Goal: Information Seeking & Learning: Learn about a topic

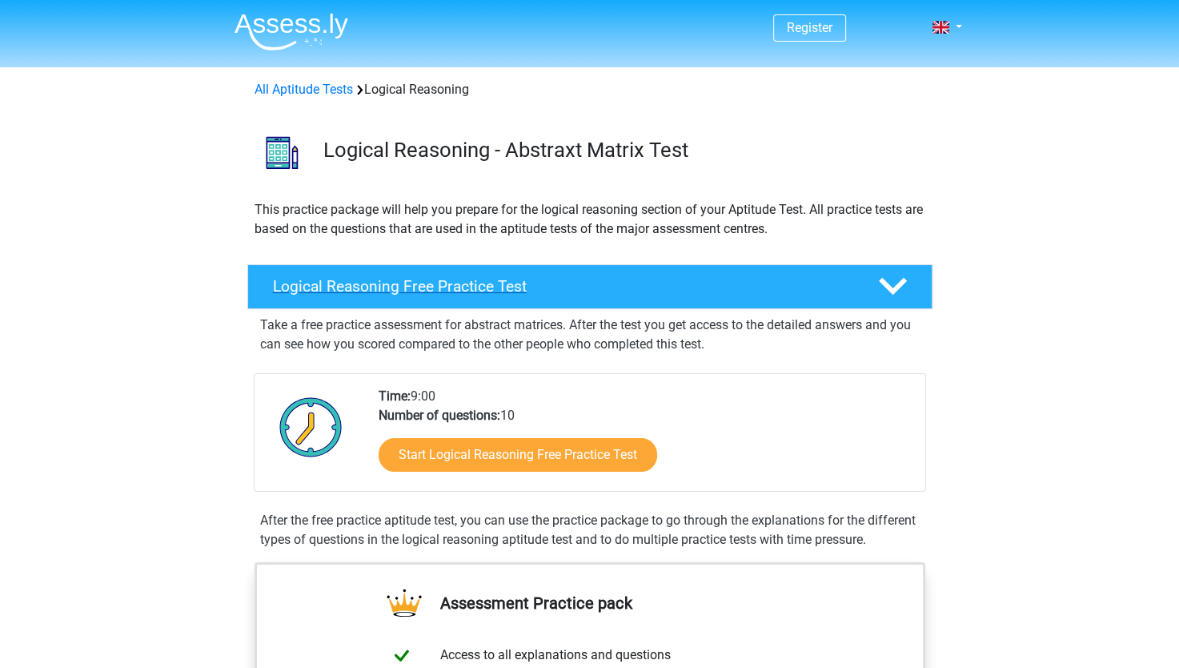
scroll to position [240, 0]
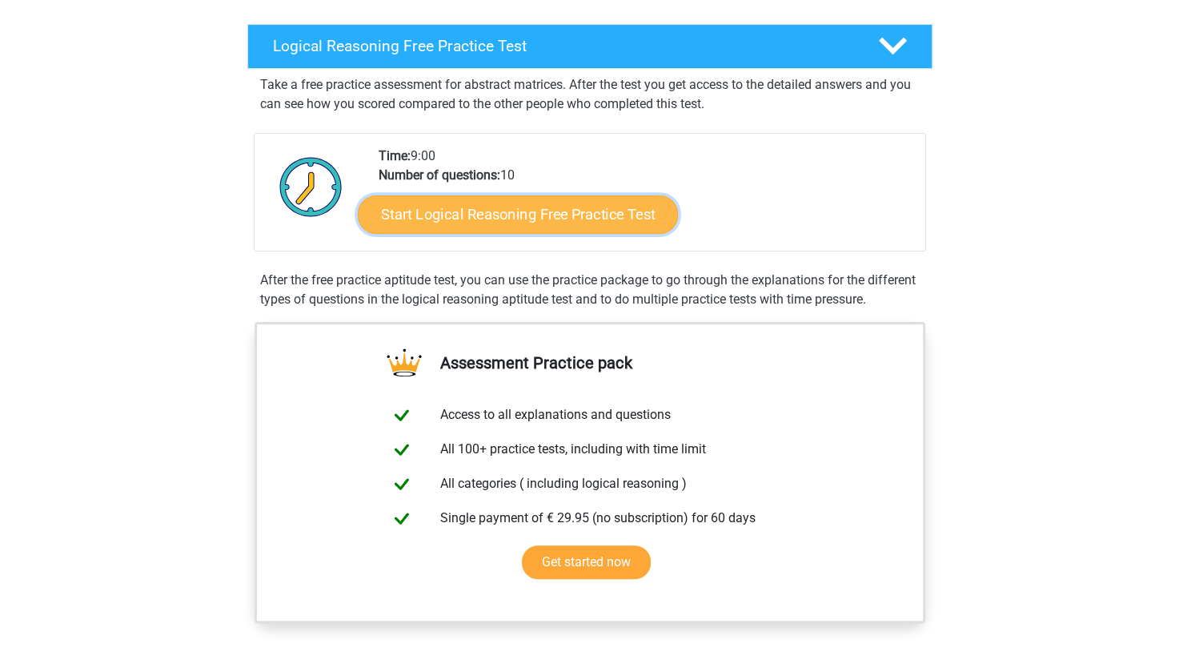
click at [598, 221] on link "Start Logical Reasoning Free Practice Test" at bounding box center [518, 214] width 320 height 38
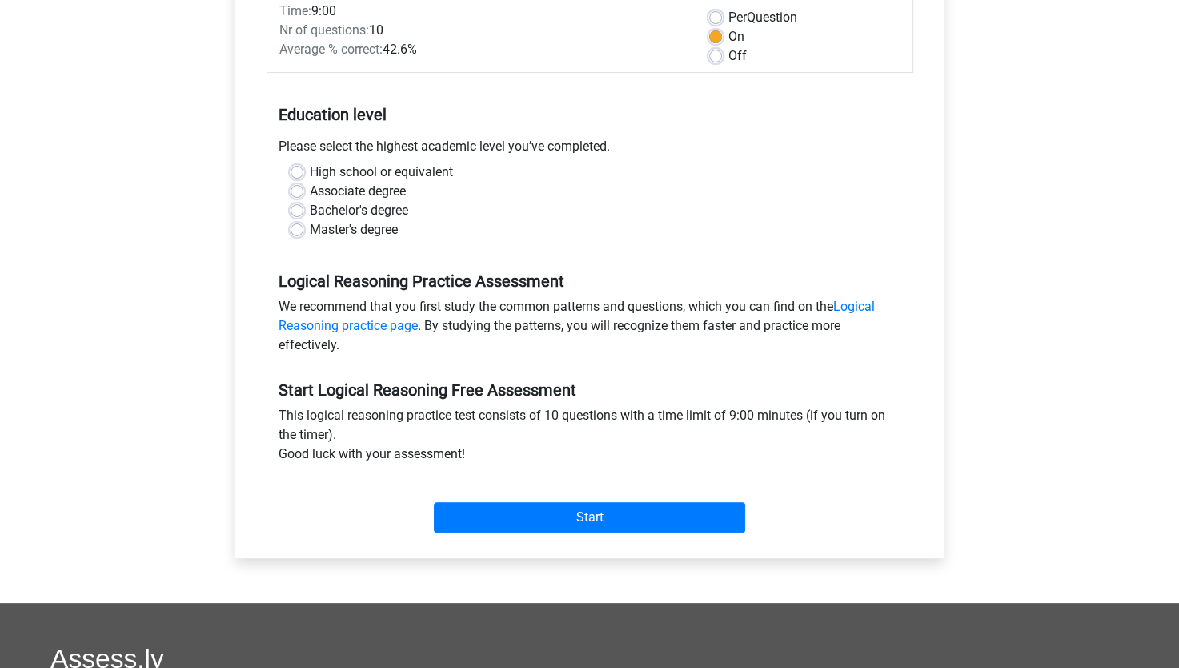
scroll to position [240, 0]
click at [302, 215] on div "Bachelor's degree" at bounding box center [590, 209] width 599 height 19
click at [310, 211] on label "Bachelor's degree" at bounding box center [359, 209] width 98 height 19
click at [296, 211] on input "Bachelor's degree" at bounding box center [297, 208] width 13 height 16
radio input "true"
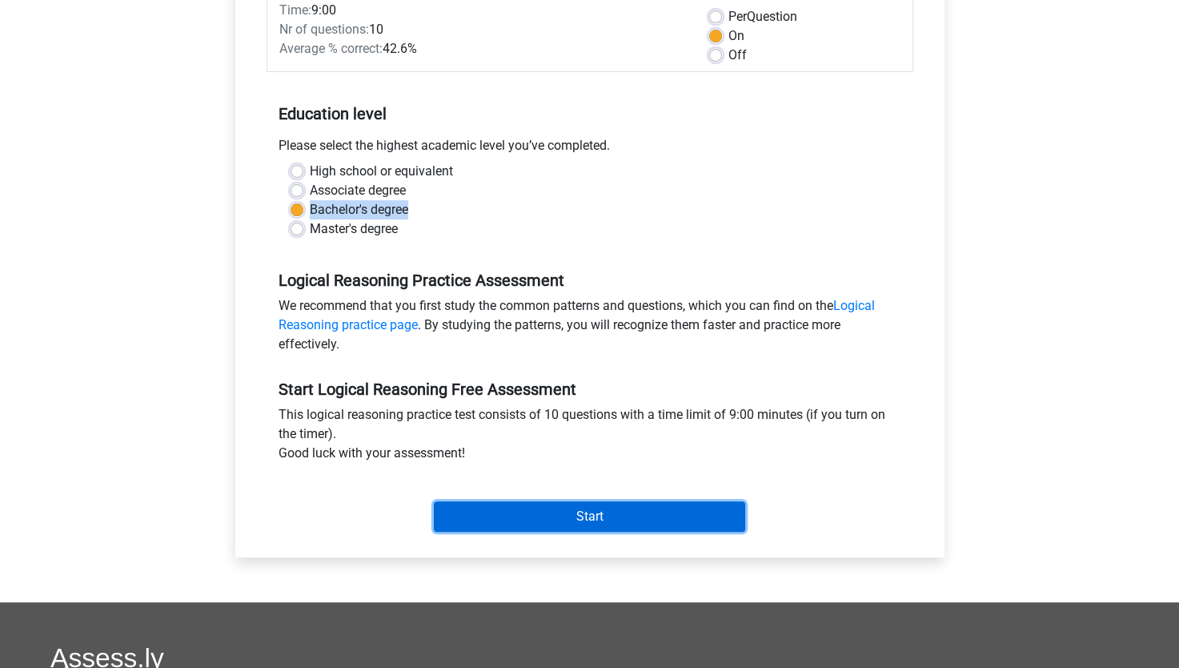
click at [528, 508] on input "Start" at bounding box center [589, 516] width 311 height 30
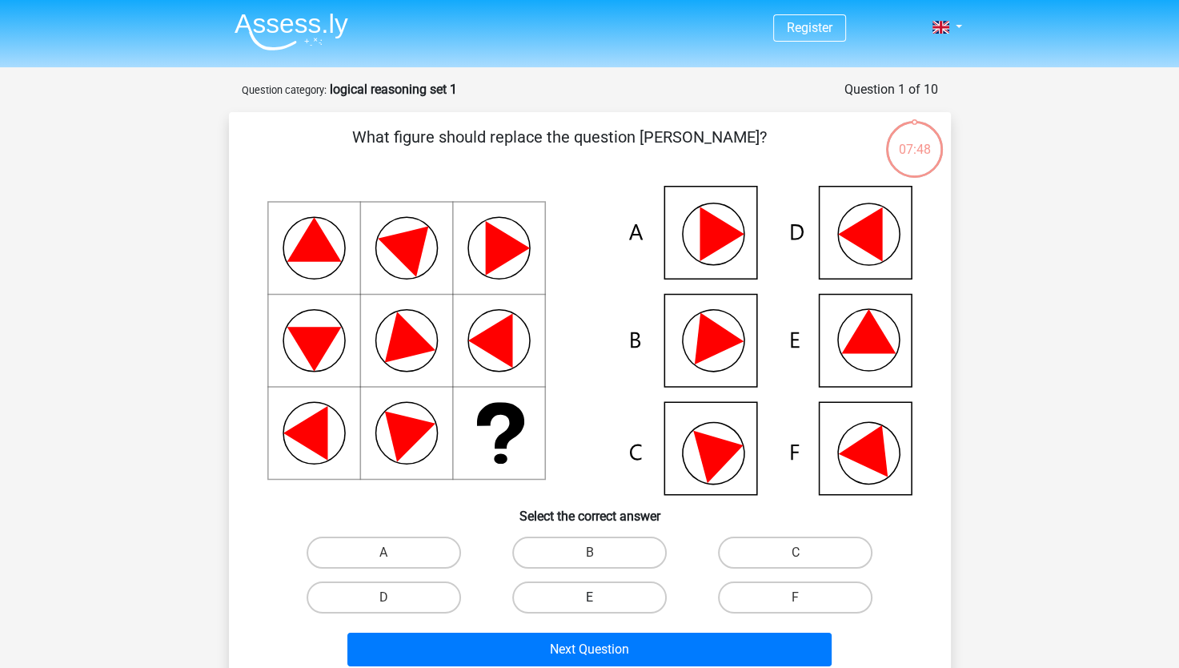
drag, startPoint x: 568, startPoint y: 552, endPoint x: 568, endPoint y: 583, distance: 31.2
click at [567, 551] on label "B" at bounding box center [589, 552] width 155 height 32
click at [589, 552] on input "B" at bounding box center [594, 557] width 10 height 10
radio input "true"
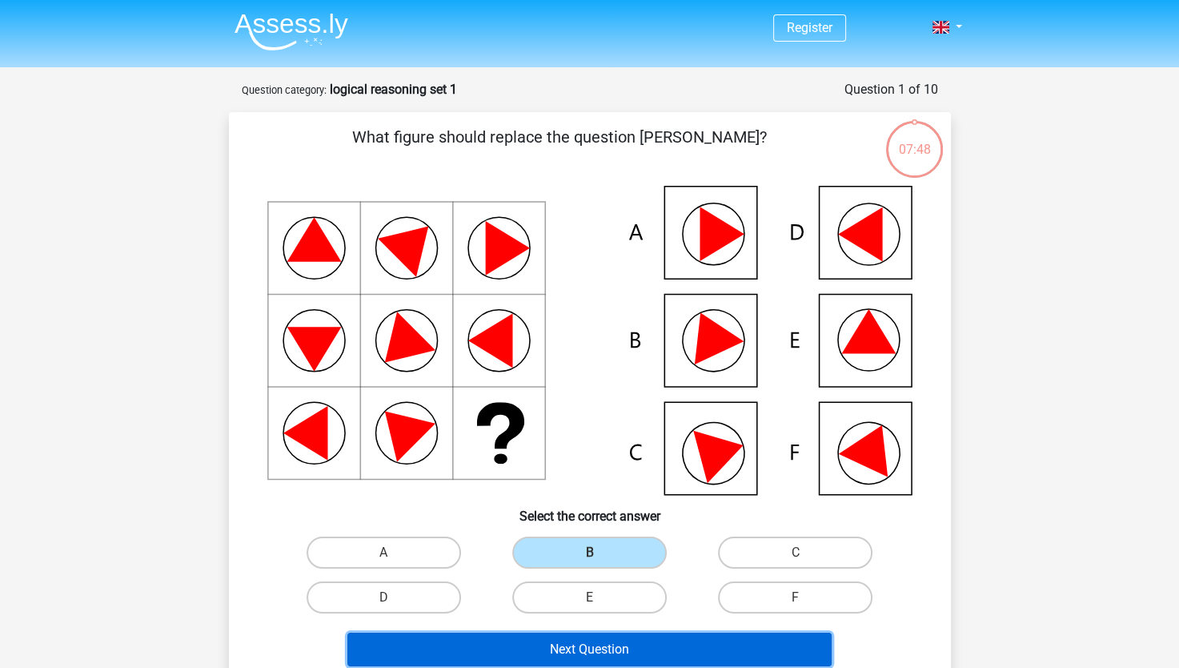
click at [592, 652] on button "Next Question" at bounding box center [589, 650] width 484 height 34
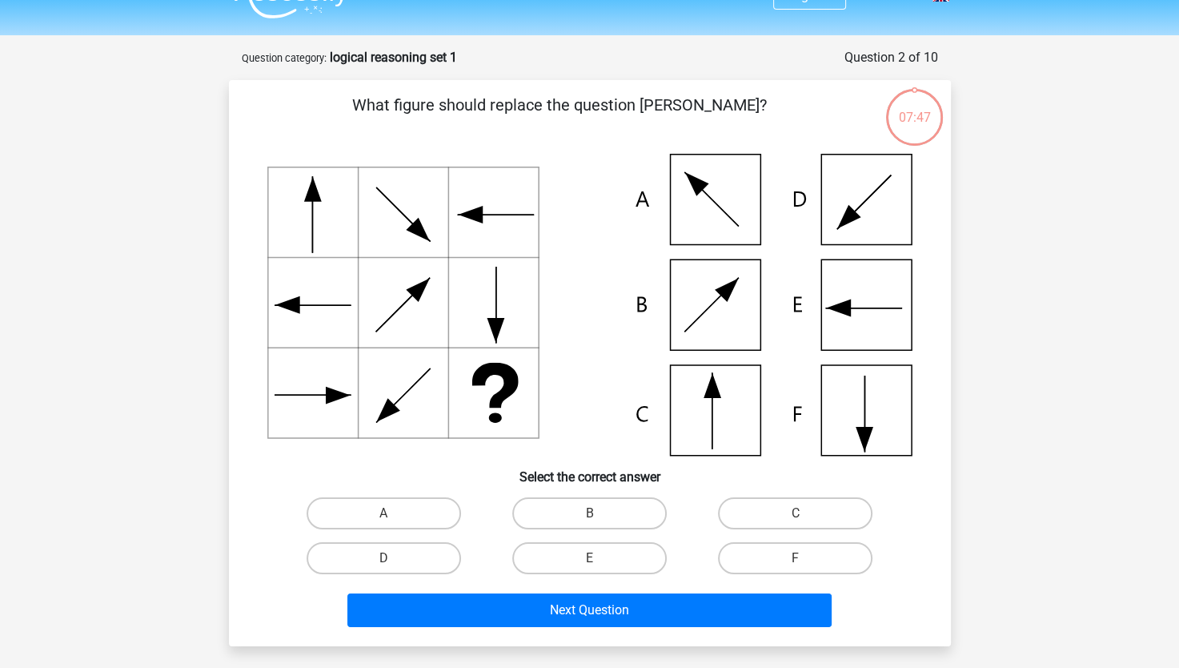
scroll to position [80, 0]
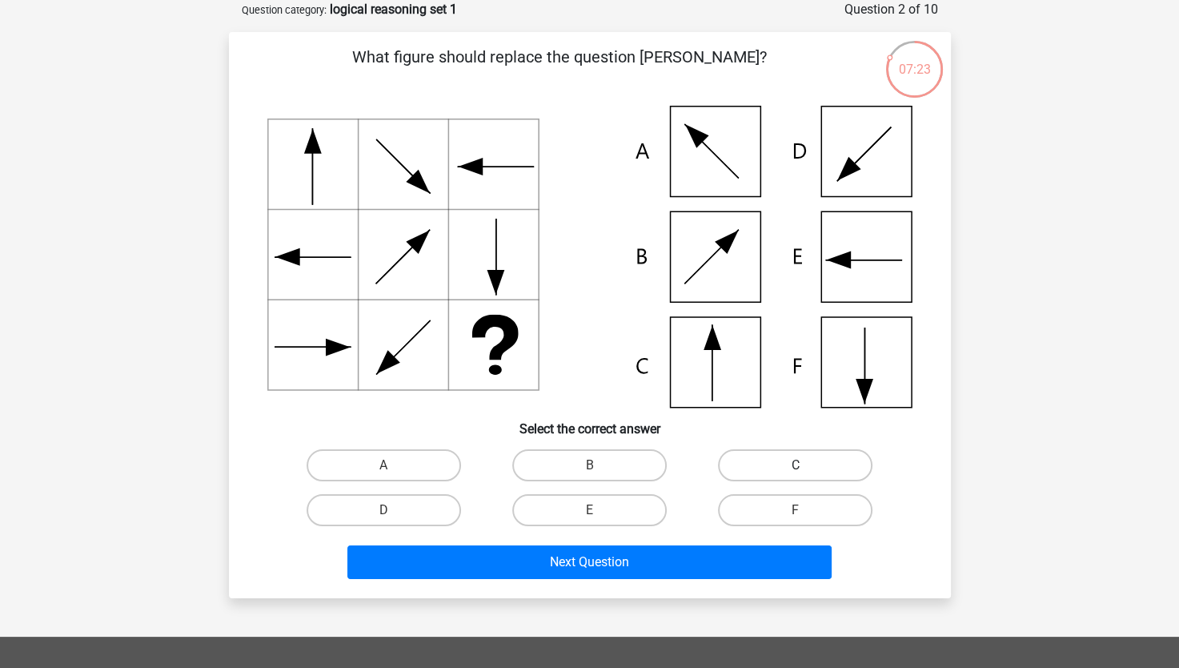
click at [781, 464] on label "C" at bounding box center [795, 465] width 155 height 32
click at [796, 465] on input "C" at bounding box center [801, 470] width 10 height 10
radio input "true"
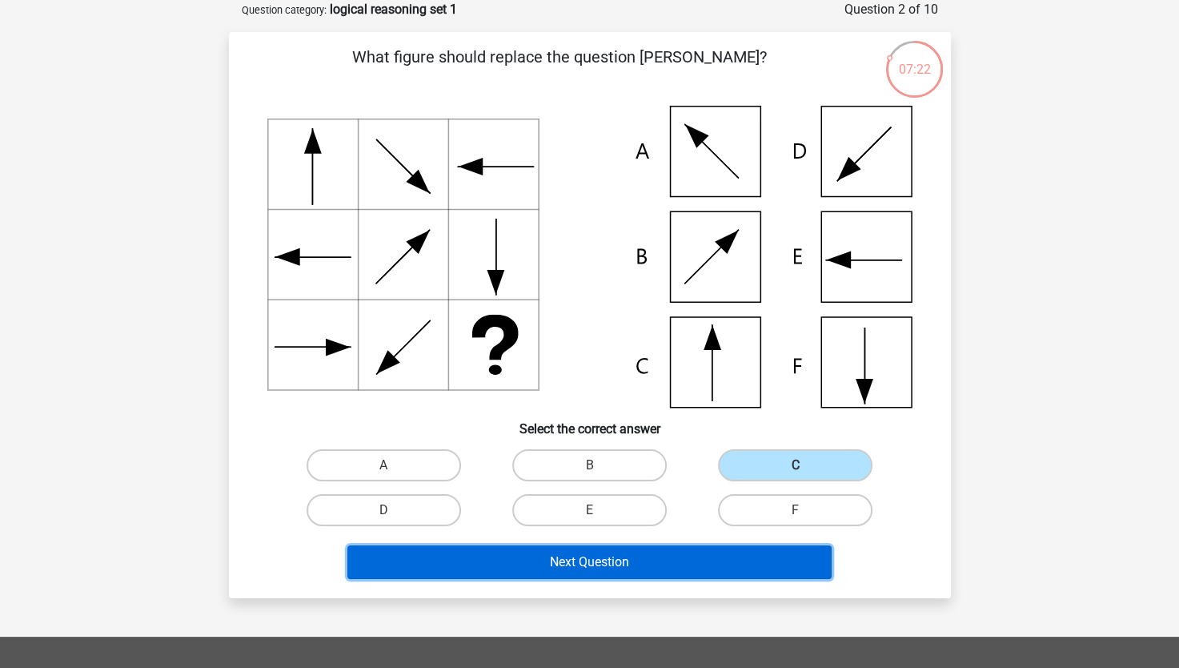
click at [683, 568] on button "Next Question" at bounding box center [589, 562] width 484 height 34
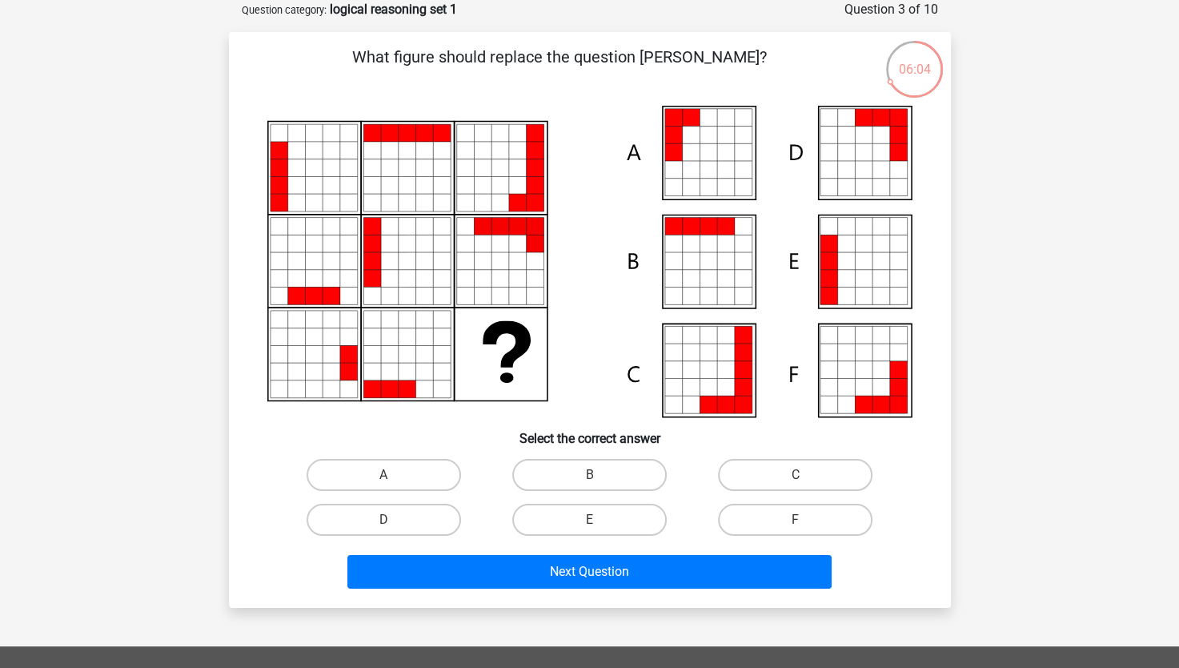
click at [589, 520] on input "E" at bounding box center [594, 525] width 10 height 10
radio input "true"
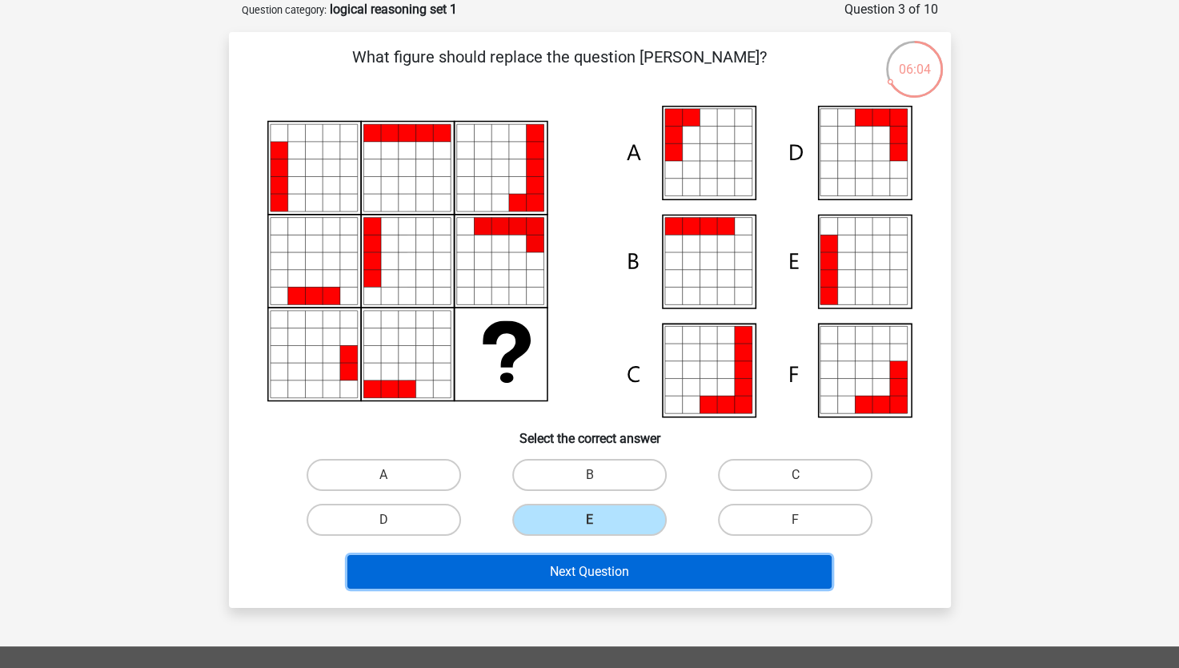
click at [614, 570] on button "Next Question" at bounding box center [589, 572] width 484 height 34
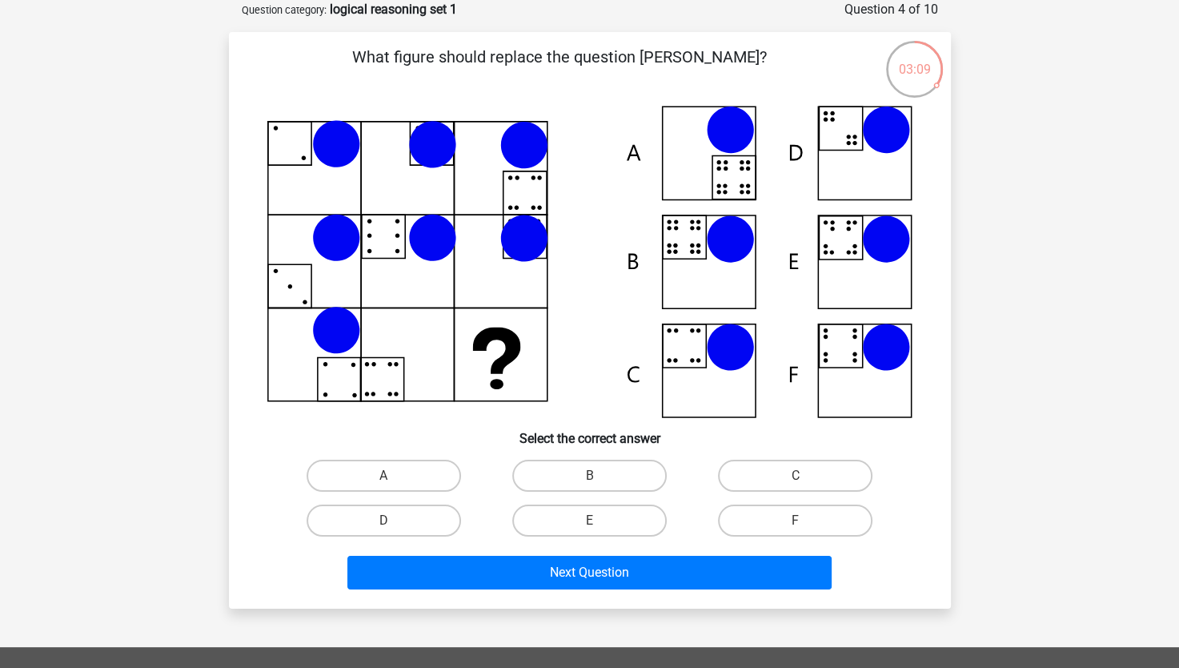
click at [591, 477] on input "B" at bounding box center [594, 481] width 10 height 10
radio input "true"
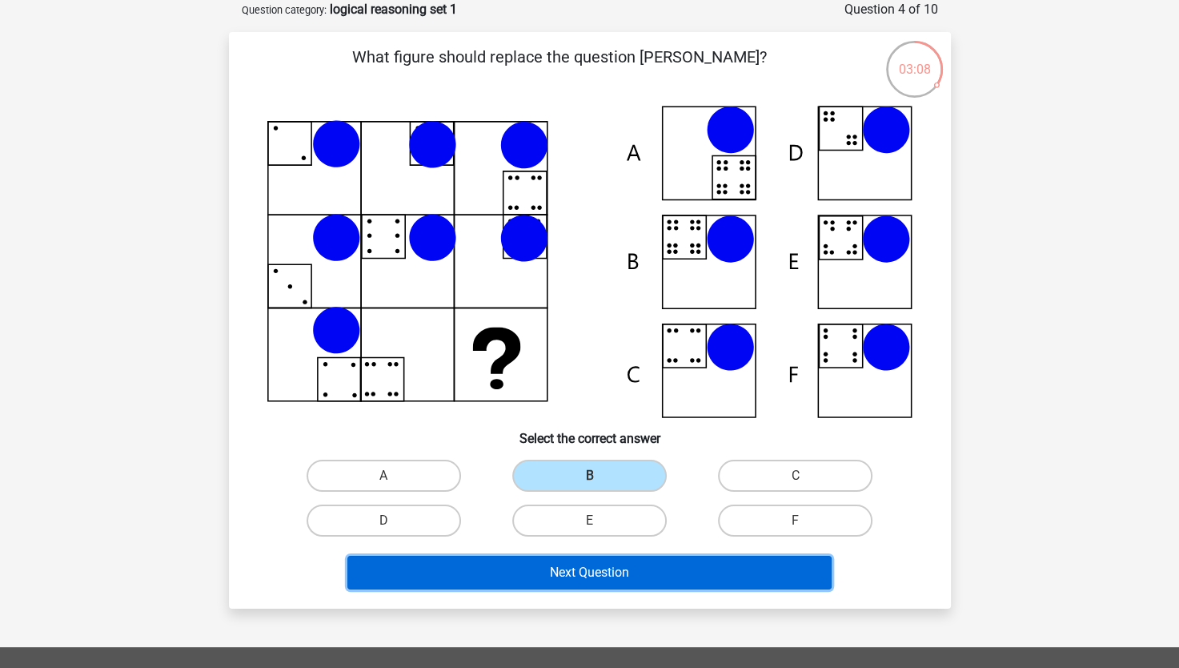
click at [589, 572] on button "Next Question" at bounding box center [589, 573] width 484 height 34
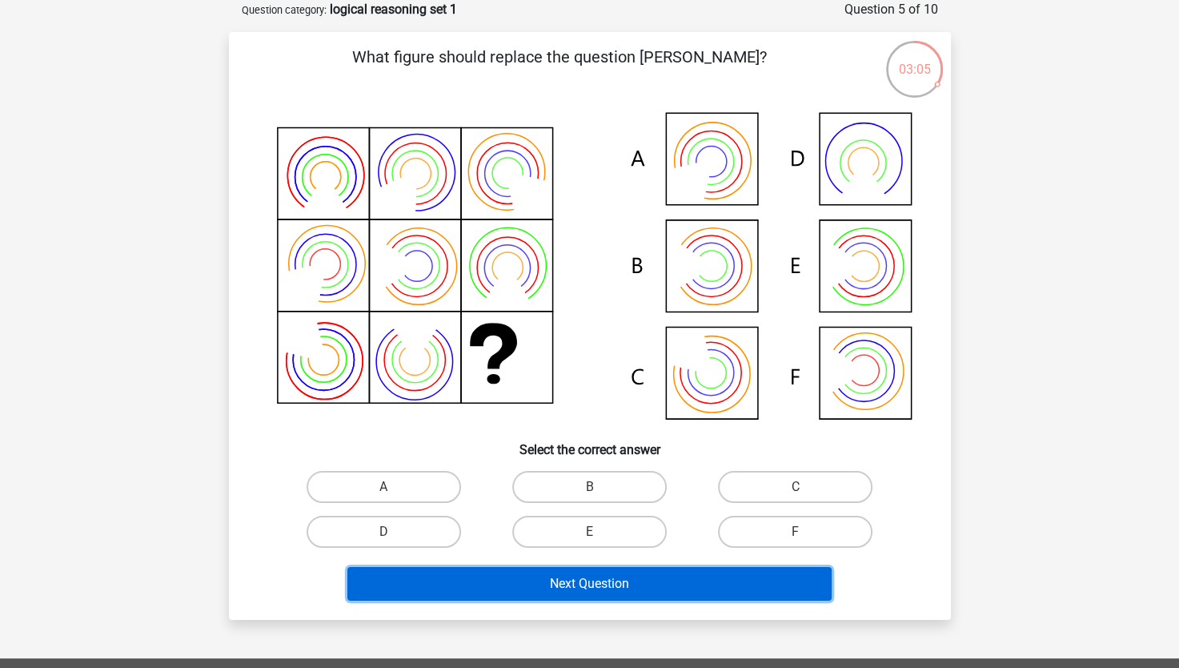
click at [589, 572] on button "Next Question" at bounding box center [589, 584] width 484 height 34
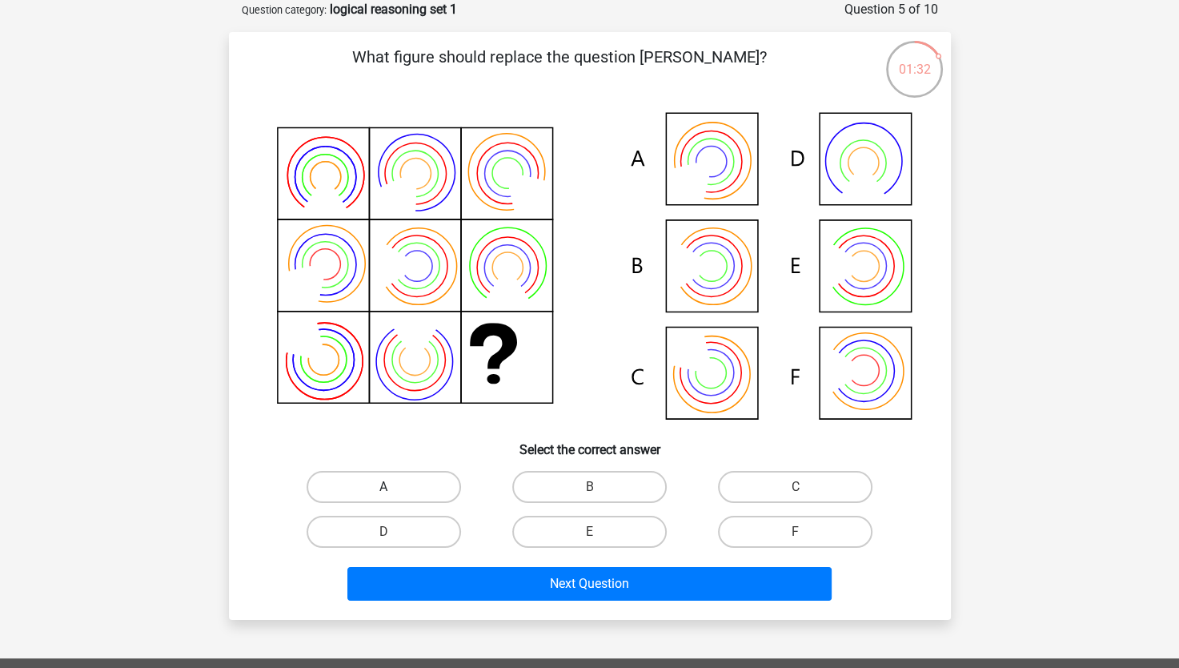
click at [346, 488] on label "A" at bounding box center [384, 487] width 155 height 32
click at [384, 488] on input "A" at bounding box center [389, 492] width 10 height 10
radio input "true"
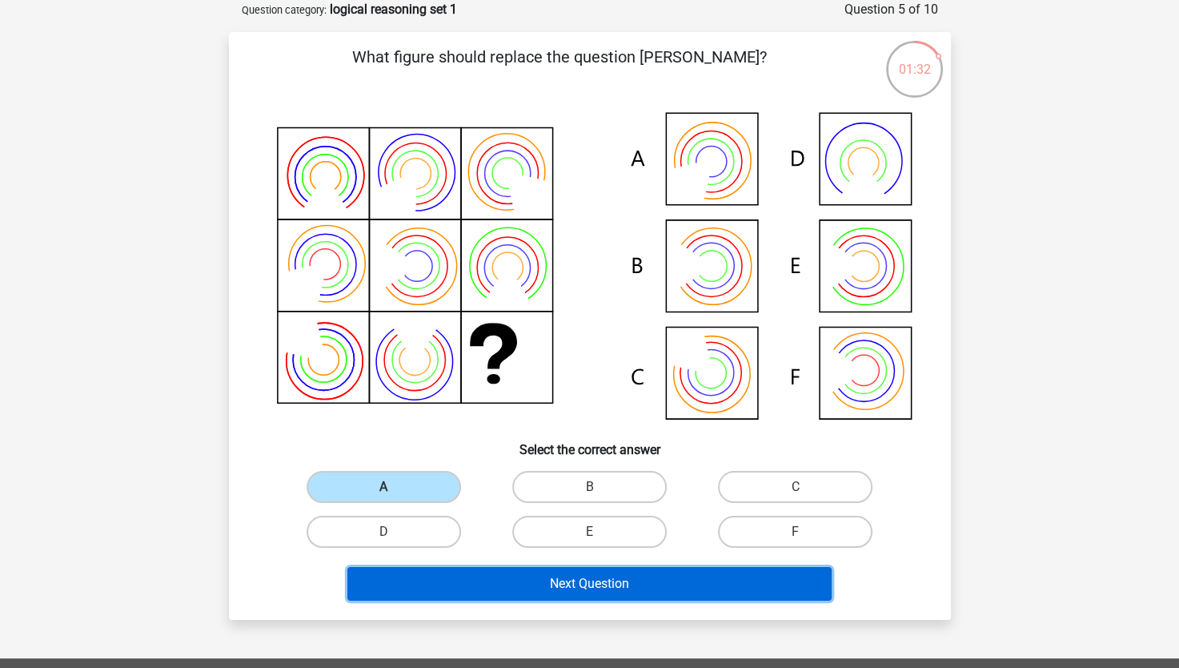
click at [609, 580] on button "Next Question" at bounding box center [589, 584] width 484 height 34
click at [581, 585] on button "Next Question" at bounding box center [589, 584] width 484 height 34
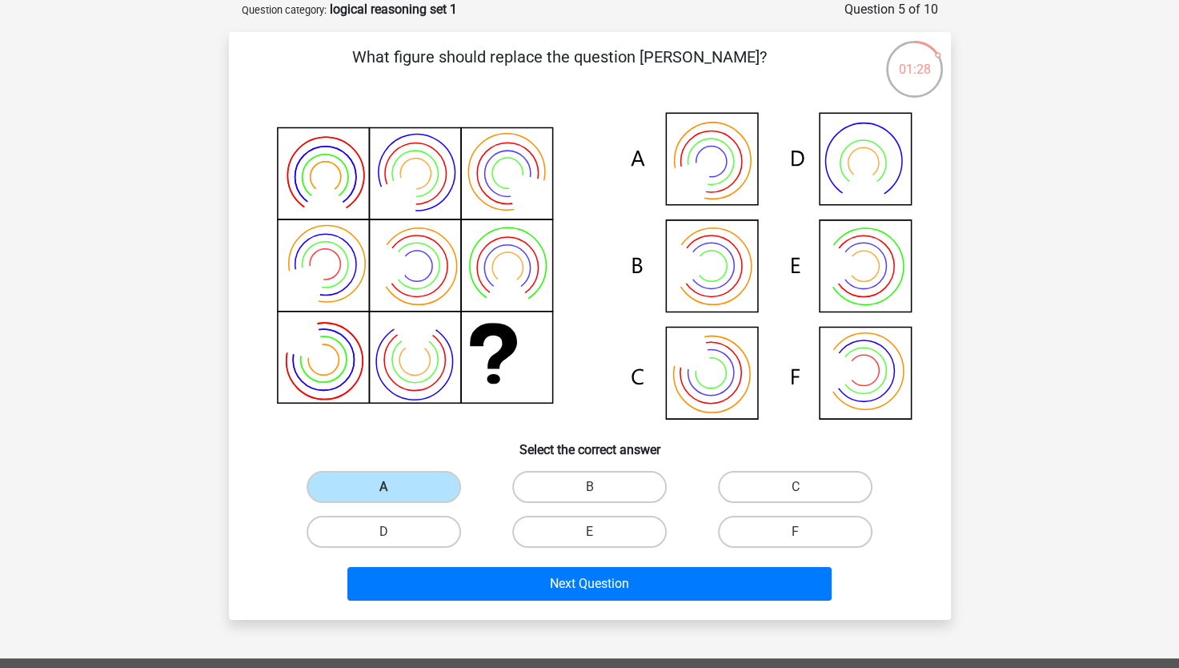
click at [421, 501] on div "A" at bounding box center [384, 486] width 206 height 45
click at [419, 496] on label "A" at bounding box center [384, 487] width 155 height 32
click at [394, 496] on input "A" at bounding box center [389, 492] width 10 height 10
click at [419, 495] on label "A" at bounding box center [384, 487] width 155 height 32
click at [394, 495] on input "A" at bounding box center [389, 492] width 10 height 10
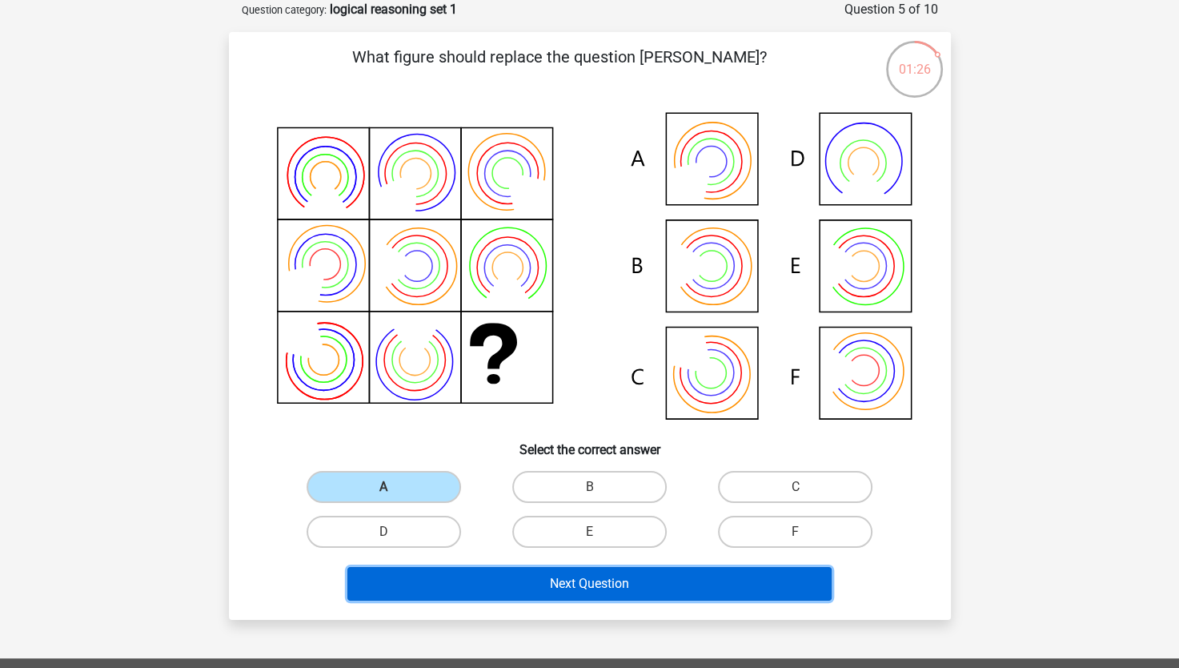
click at [588, 581] on button "Next Question" at bounding box center [589, 584] width 484 height 34
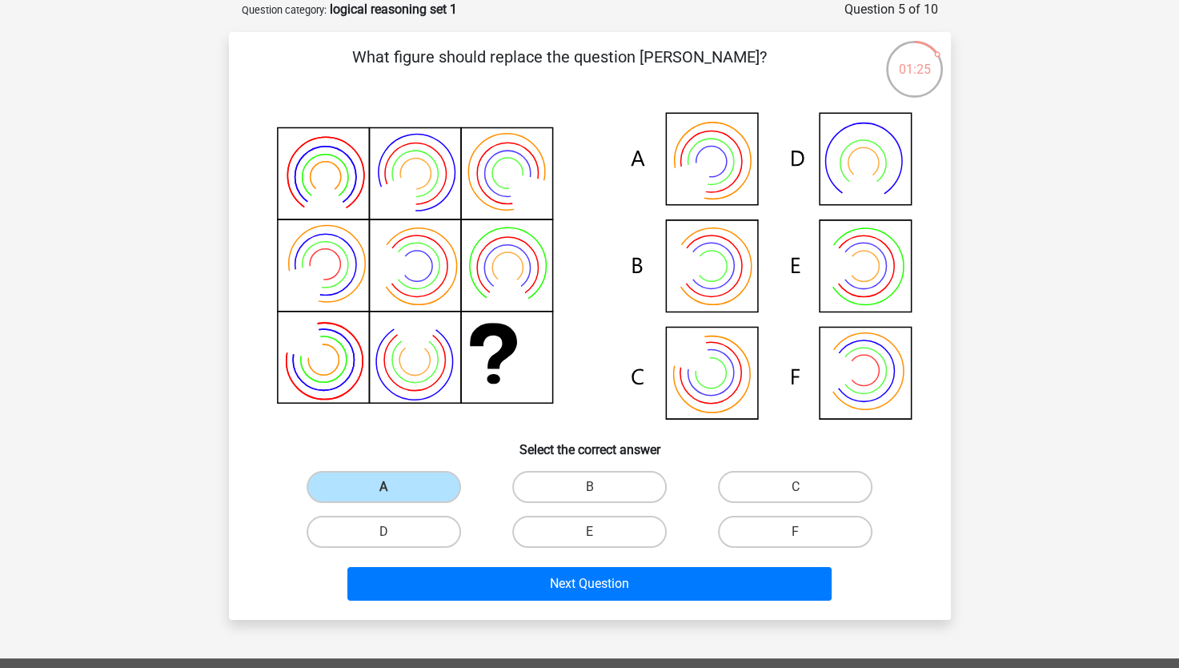
click at [698, 163] on icon at bounding box center [698, 174] width 68 height 68
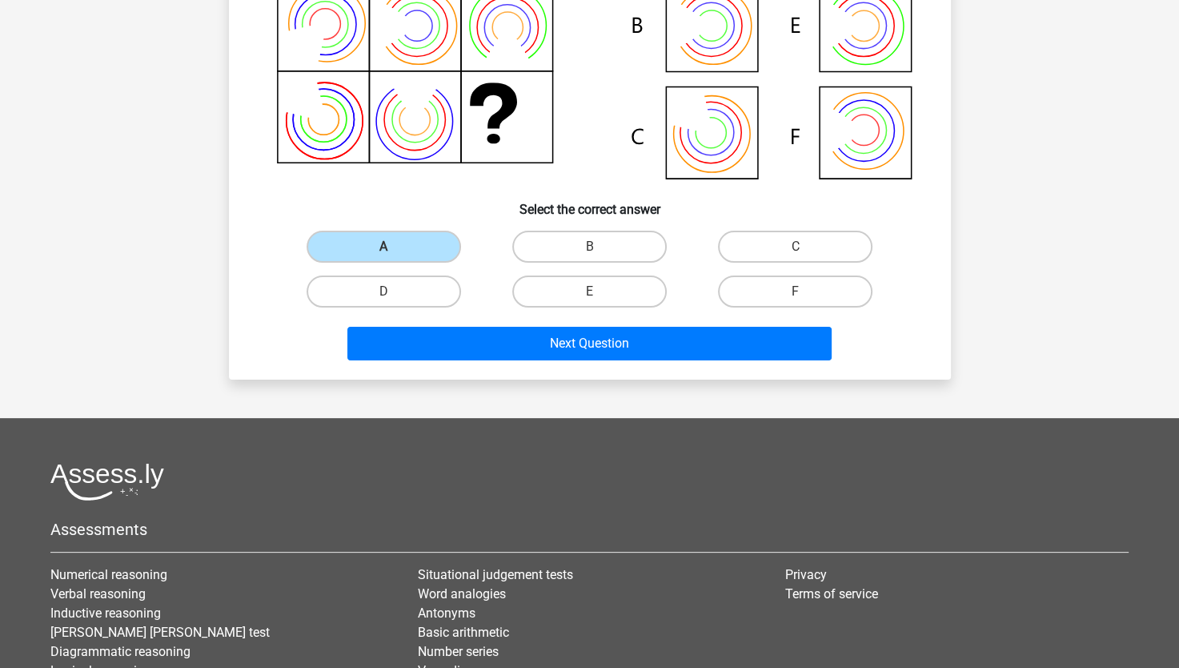
click at [597, 247] on input "B" at bounding box center [594, 252] width 10 height 10
radio input "true"
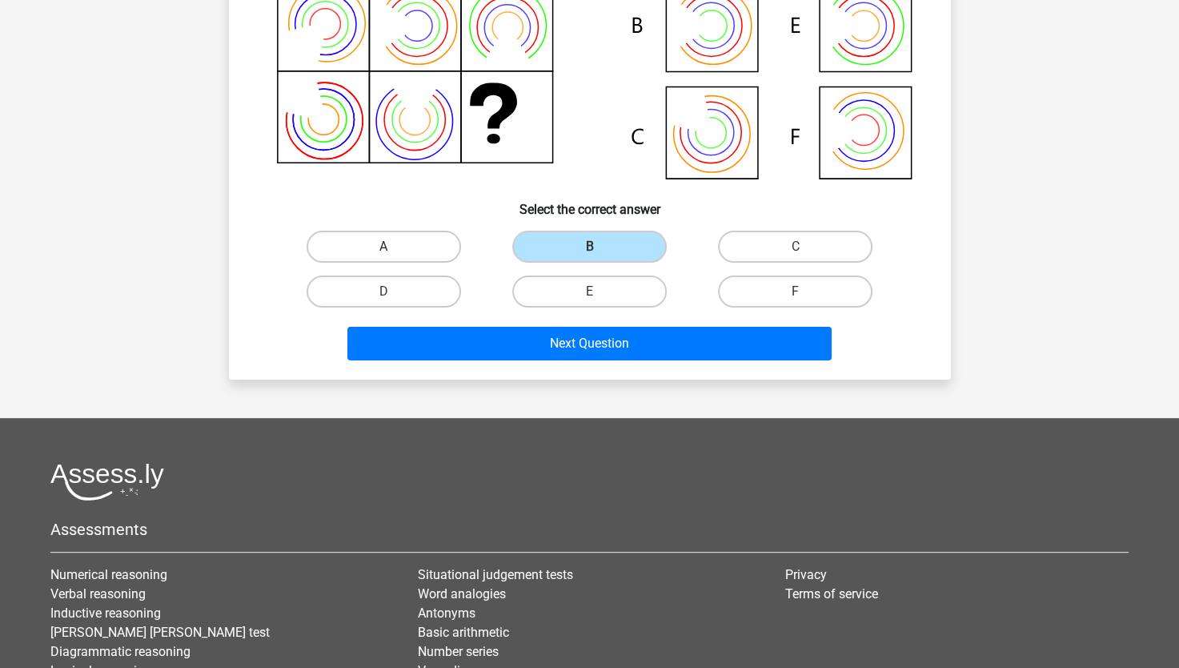
click at [420, 257] on label "A" at bounding box center [384, 247] width 155 height 32
click at [394, 257] on input "A" at bounding box center [389, 252] width 10 height 10
radio input "true"
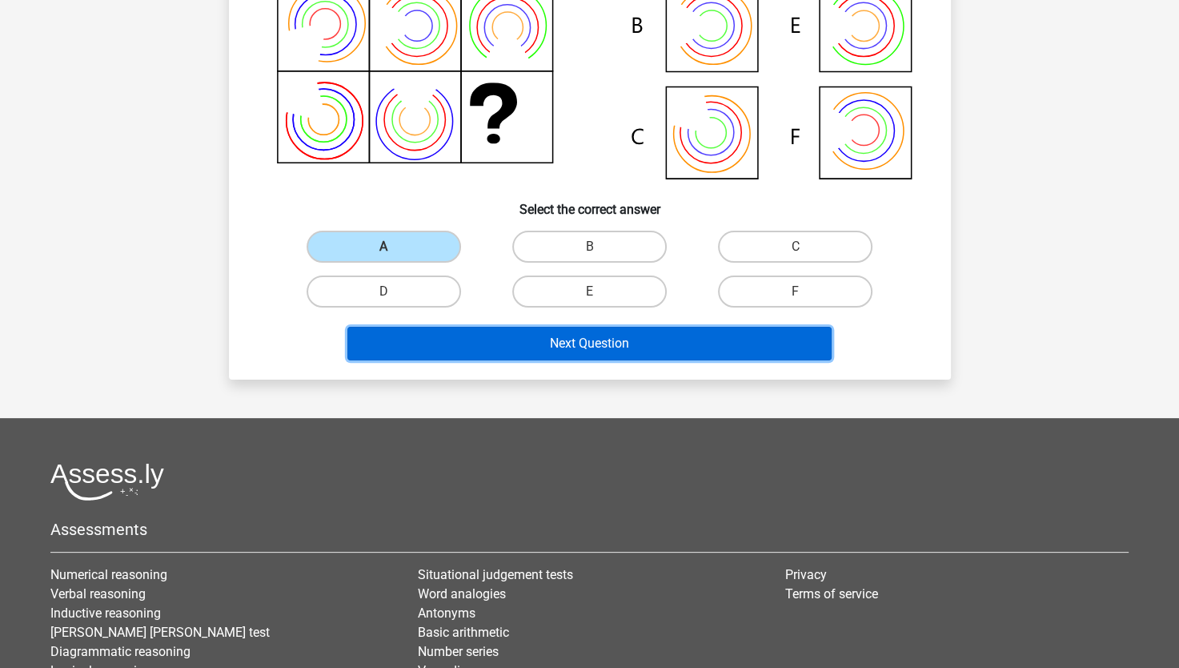
click at [544, 327] on button "Next Question" at bounding box center [589, 344] width 484 height 34
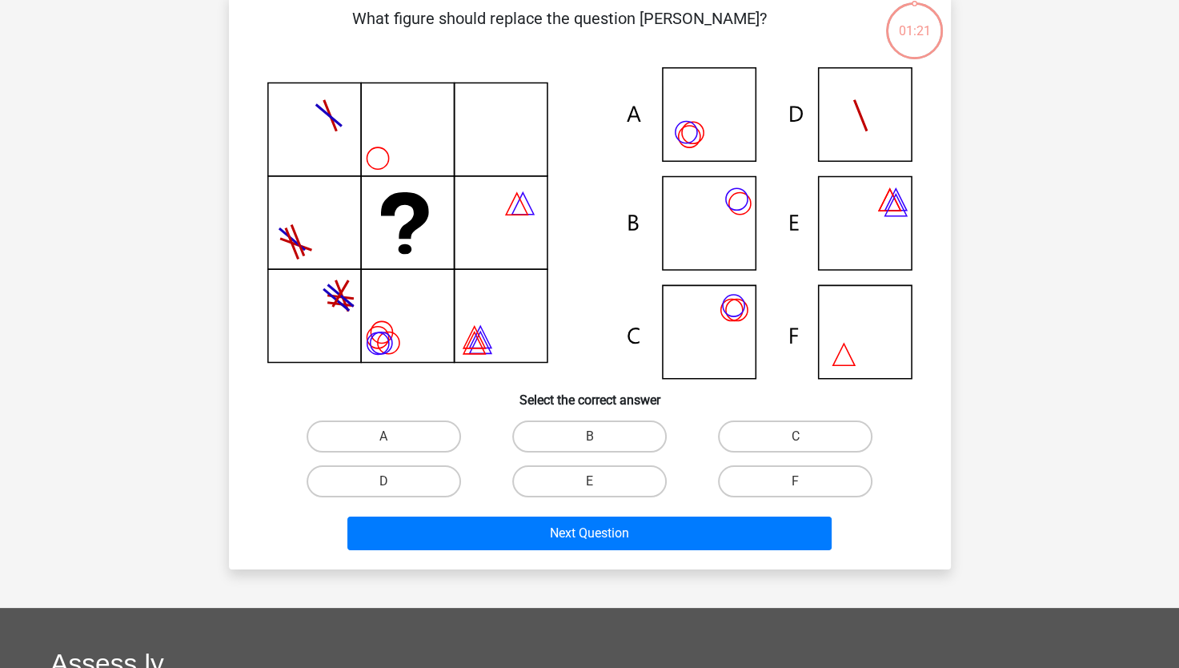
scroll to position [80, 0]
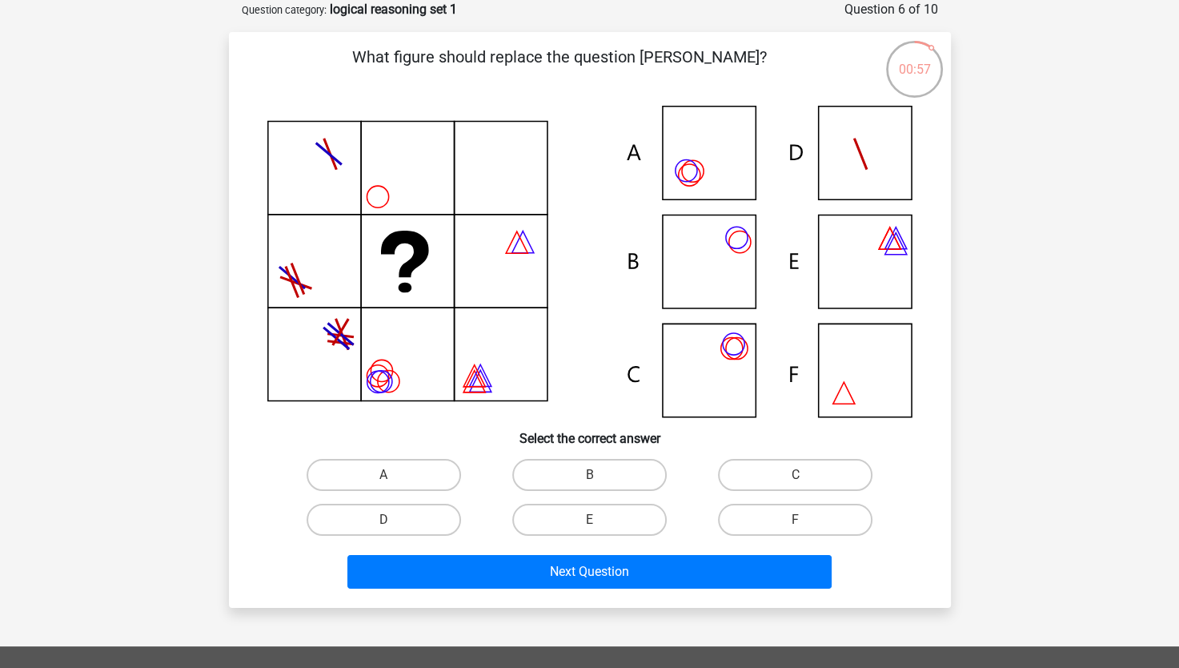
click at [705, 275] on icon at bounding box center [589, 261] width 645 height 311
click at [609, 473] on label "B" at bounding box center [589, 475] width 155 height 32
click at [600, 475] on input "B" at bounding box center [594, 480] width 10 height 10
radio input "true"
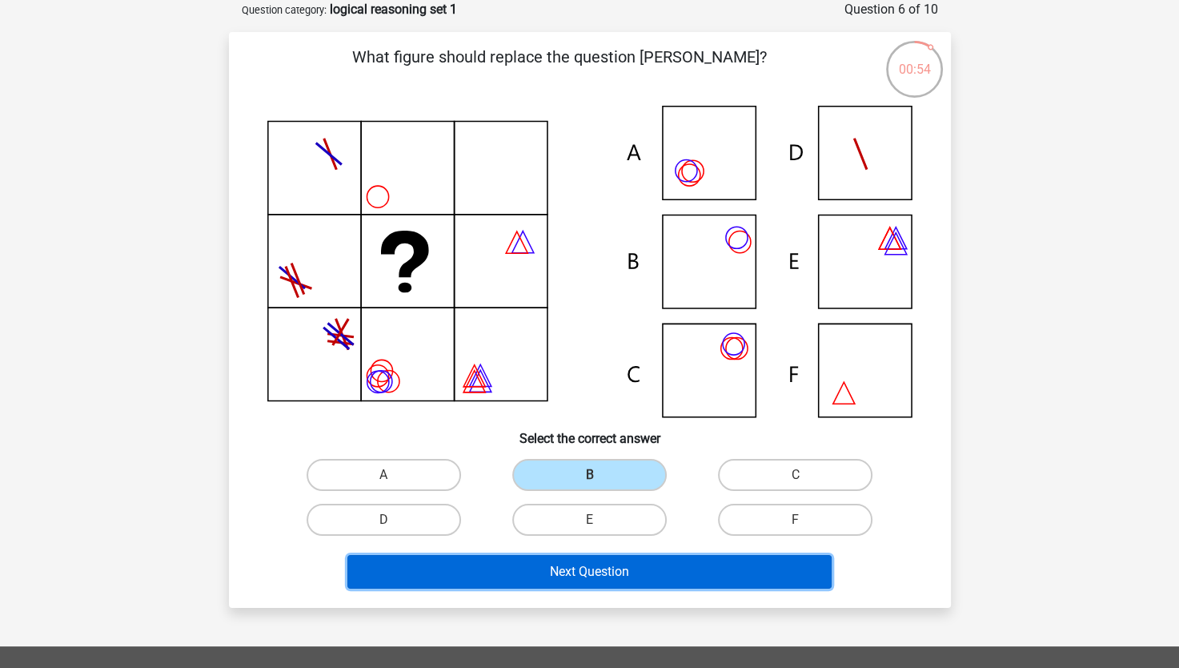
click at [607, 569] on button "Next Question" at bounding box center [589, 572] width 484 height 34
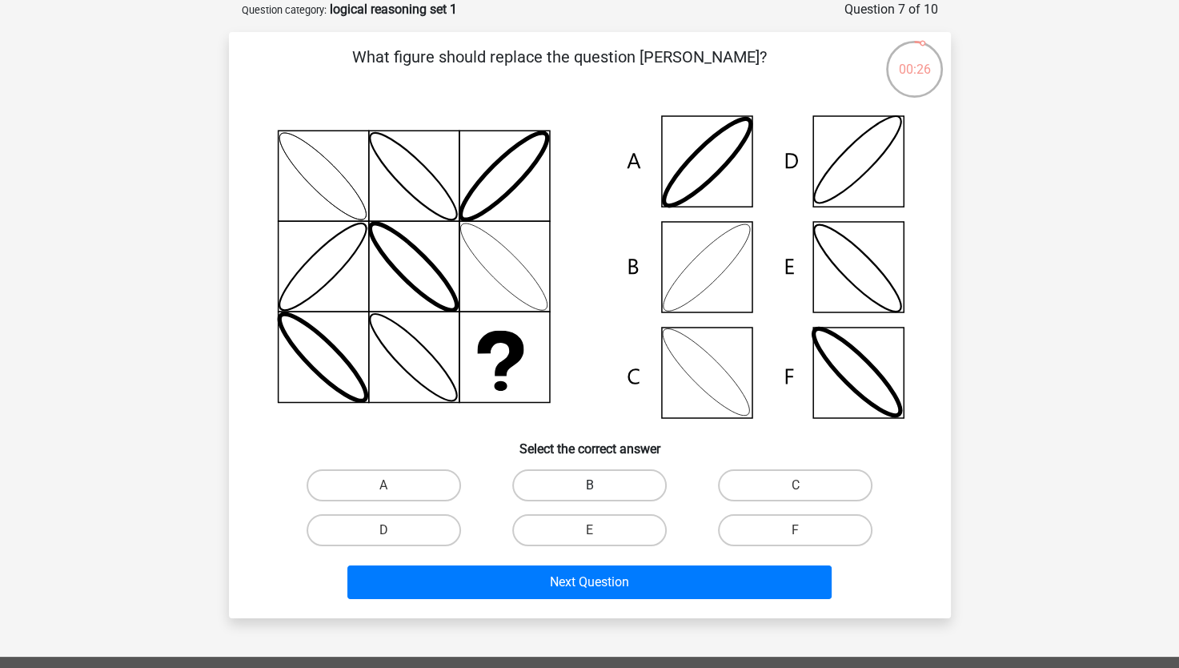
click at [568, 493] on label "B" at bounding box center [589, 485] width 155 height 32
click at [589, 493] on input "B" at bounding box center [594, 490] width 10 height 10
radio input "true"
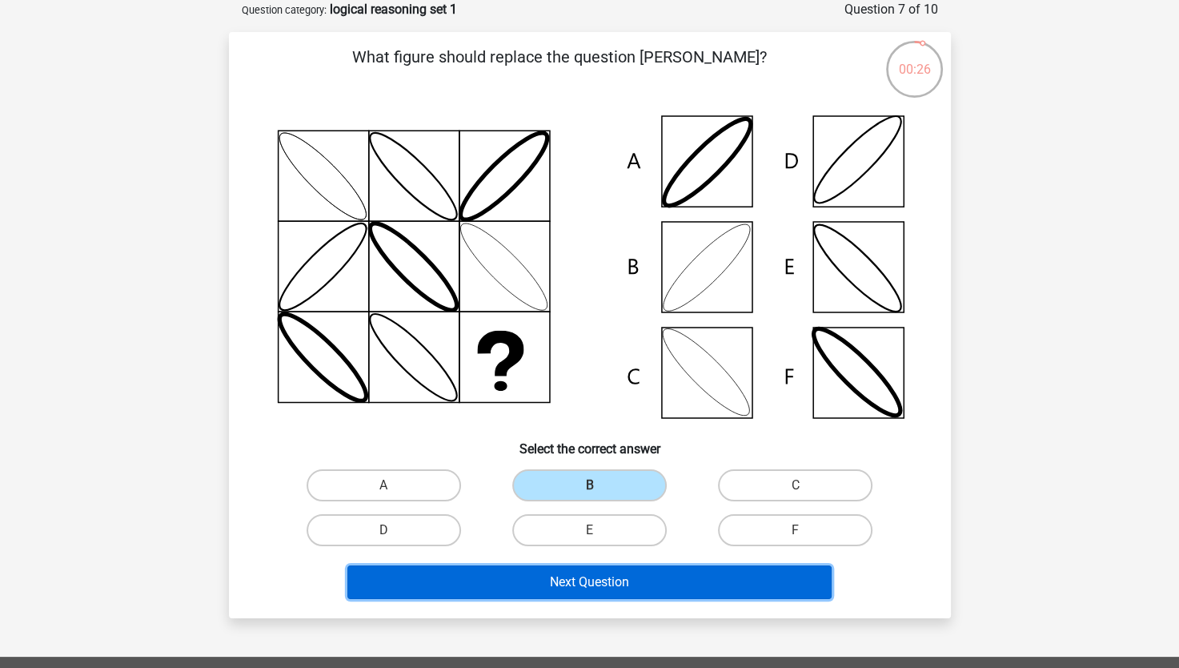
click at [588, 579] on button "Next Question" at bounding box center [589, 582] width 484 height 34
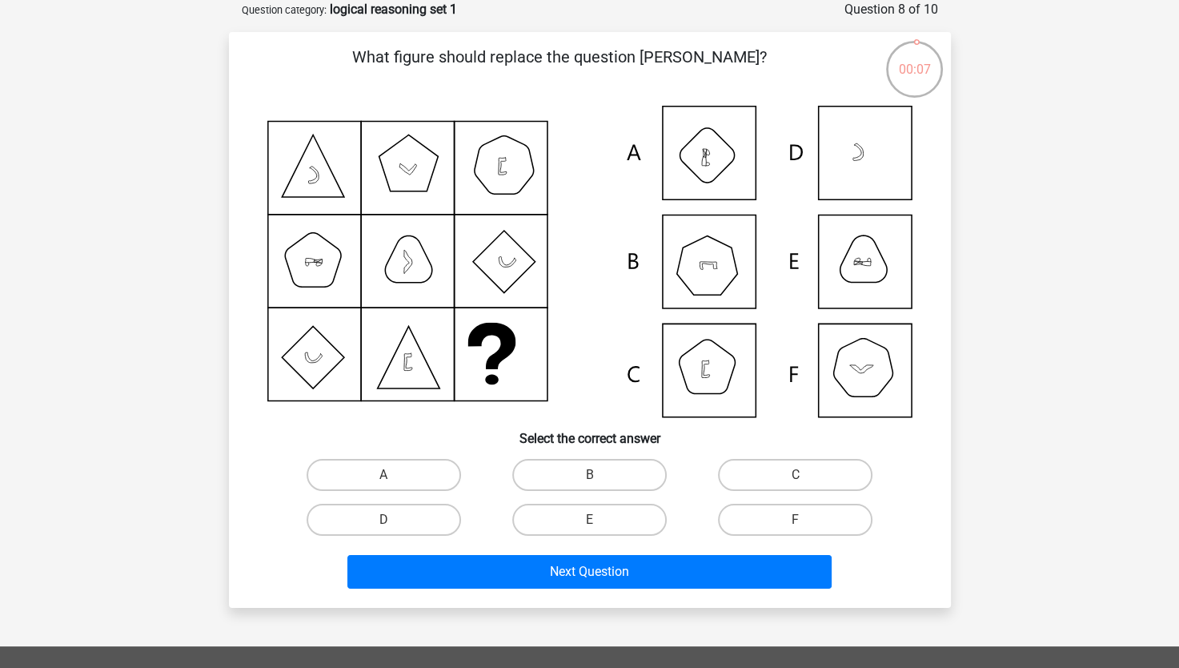
click at [720, 284] on icon at bounding box center [589, 261] width 645 height 311
click at [630, 464] on label "B" at bounding box center [589, 475] width 155 height 32
click at [600, 475] on input "B" at bounding box center [594, 480] width 10 height 10
radio input "true"
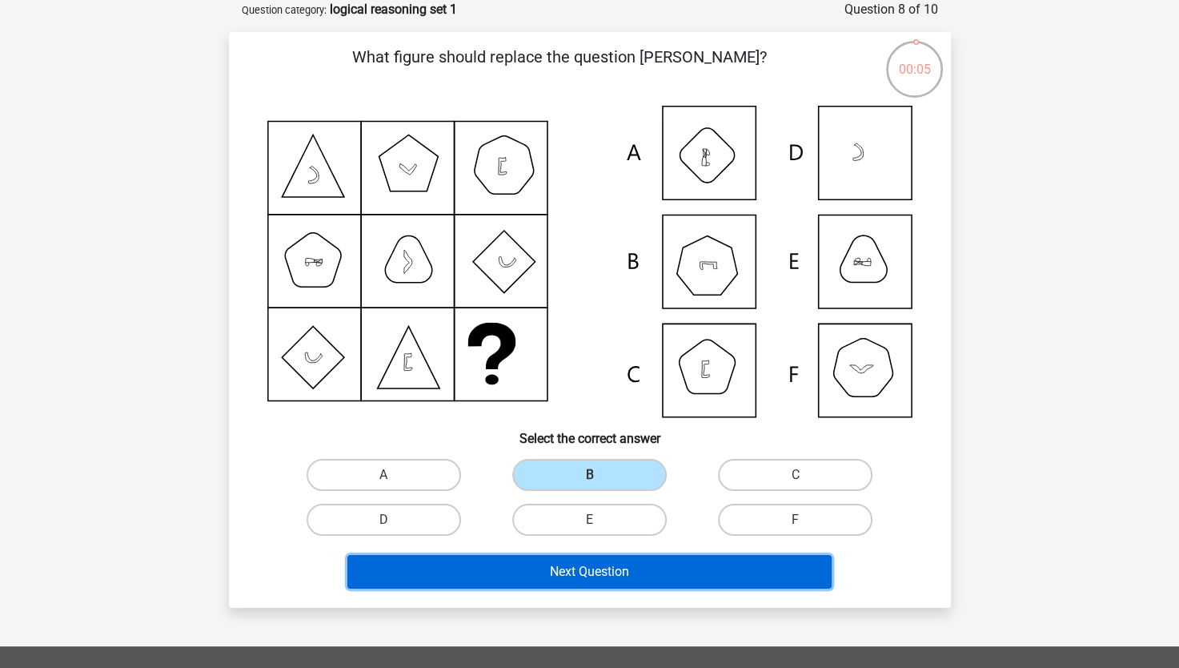
click at [605, 564] on button "Next Question" at bounding box center [589, 572] width 484 height 34
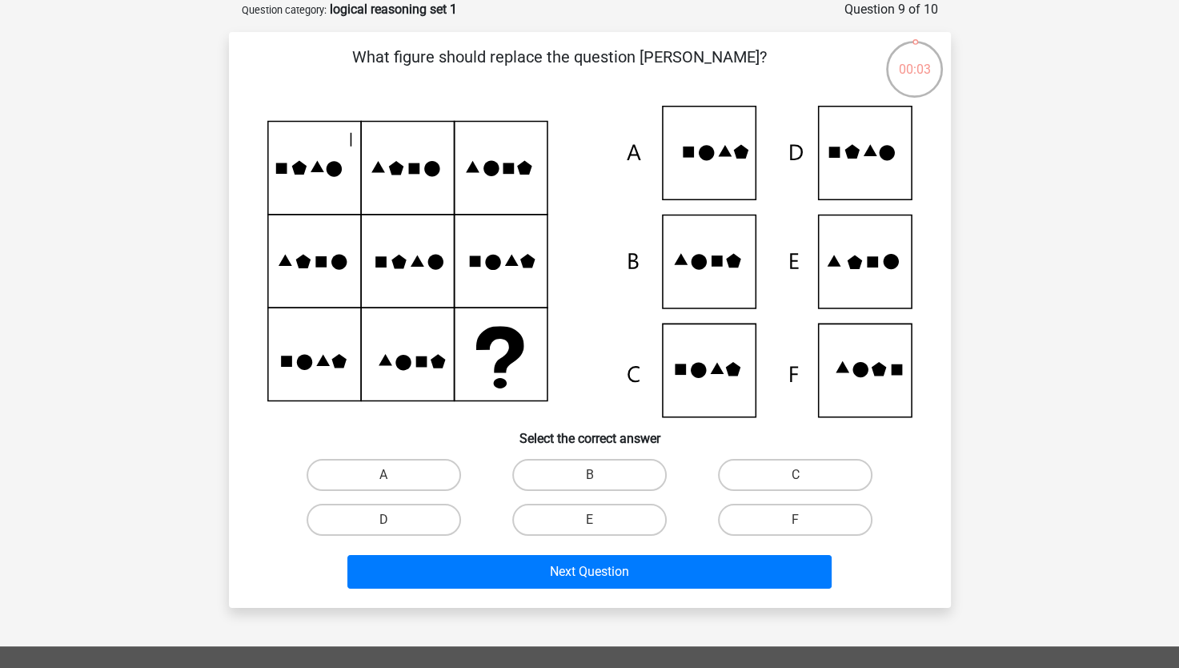
click at [670, 380] on icon at bounding box center [589, 261] width 645 height 311
click at [690, 366] on icon at bounding box center [589, 261] width 645 height 311
click at [597, 517] on label "E" at bounding box center [589, 520] width 155 height 32
click at [597, 520] on input "E" at bounding box center [594, 525] width 10 height 10
radio input "true"
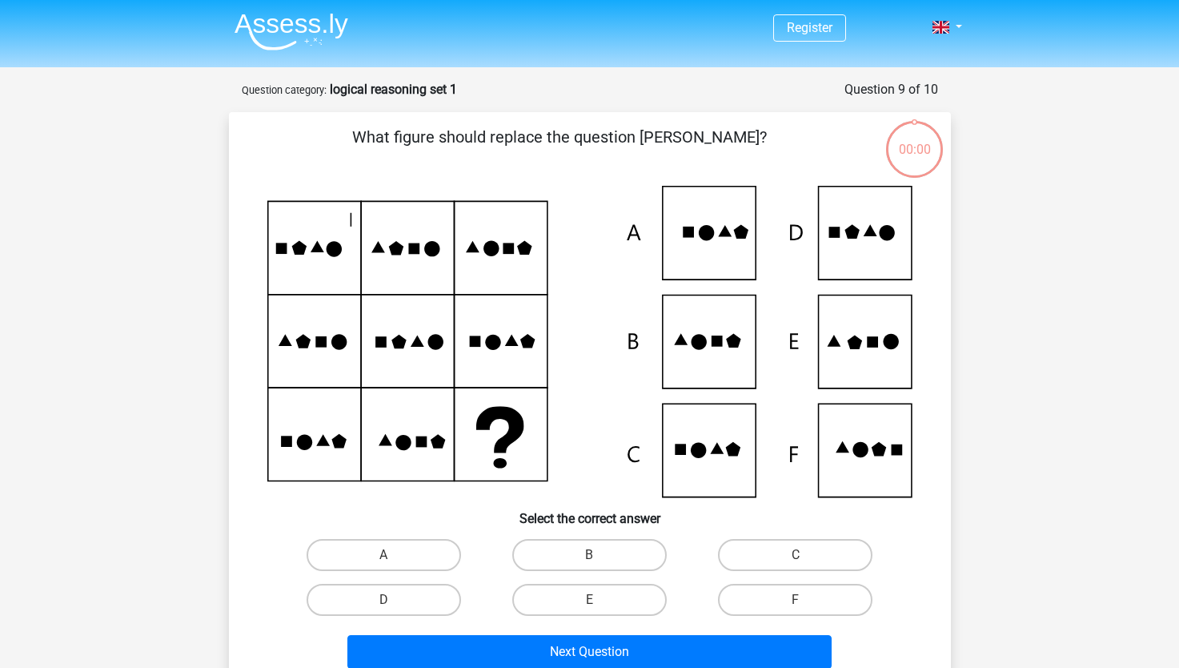
scroll to position [80, 0]
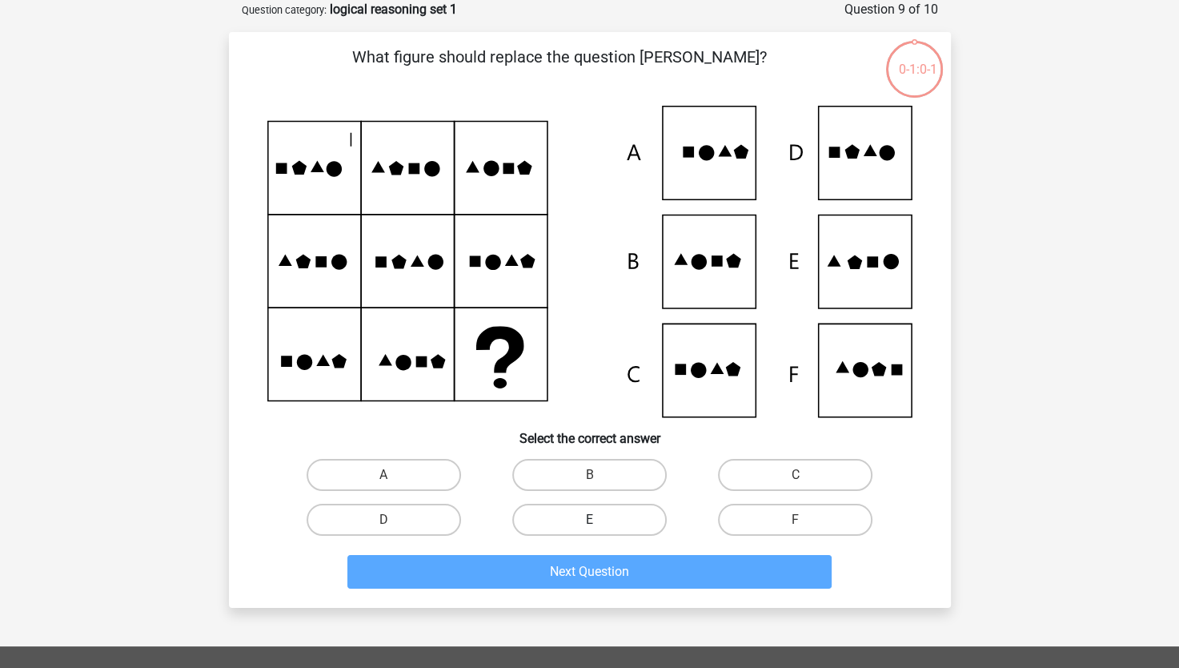
click at [597, 517] on label "E" at bounding box center [589, 520] width 155 height 32
click at [597, 520] on input "E" at bounding box center [594, 525] width 10 height 10
radio input "true"
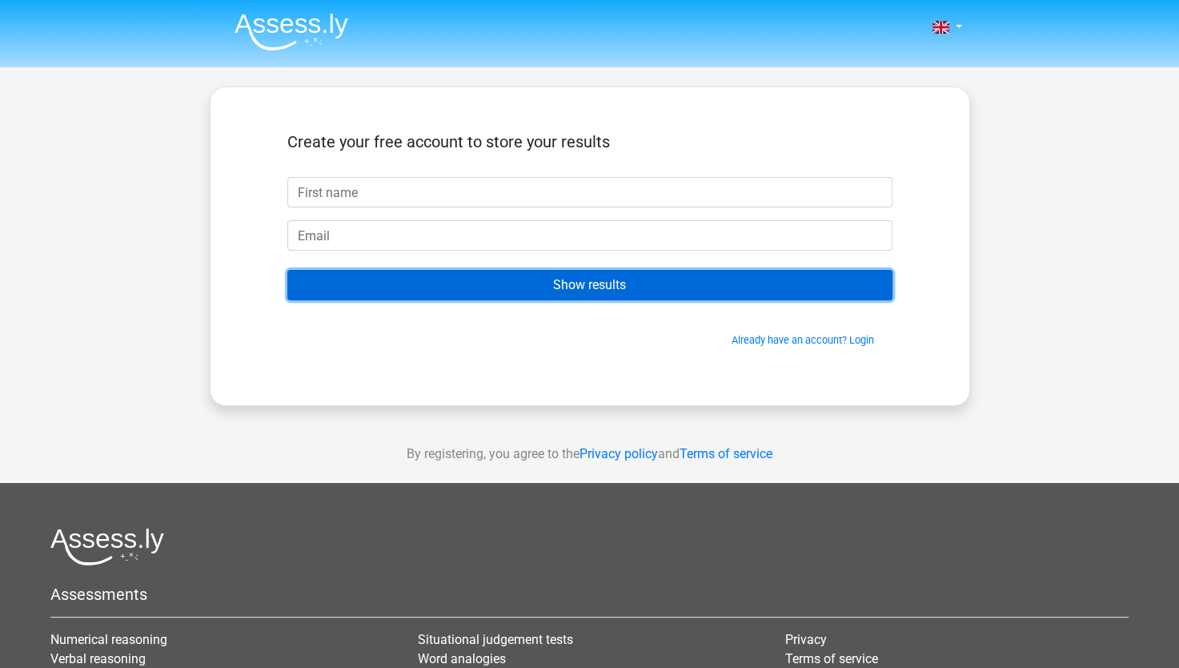
click at [596, 291] on input "Show results" at bounding box center [589, 285] width 605 height 30
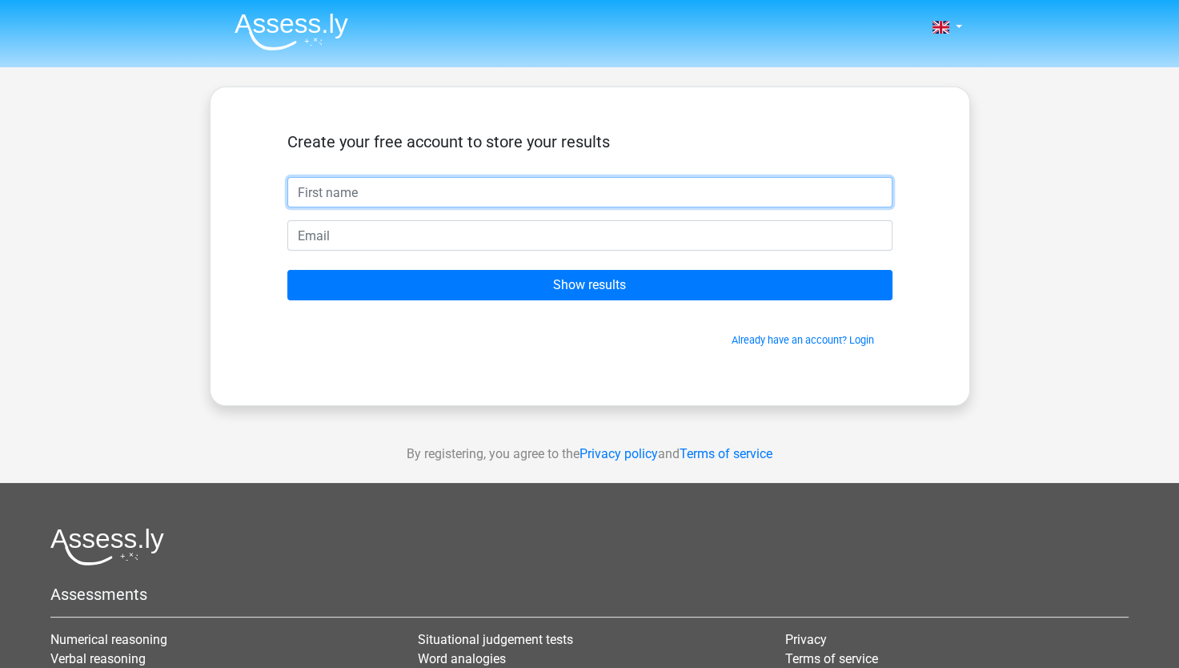
click at [460, 187] on input "text" at bounding box center [589, 192] width 605 height 30
type input "Rakesh"
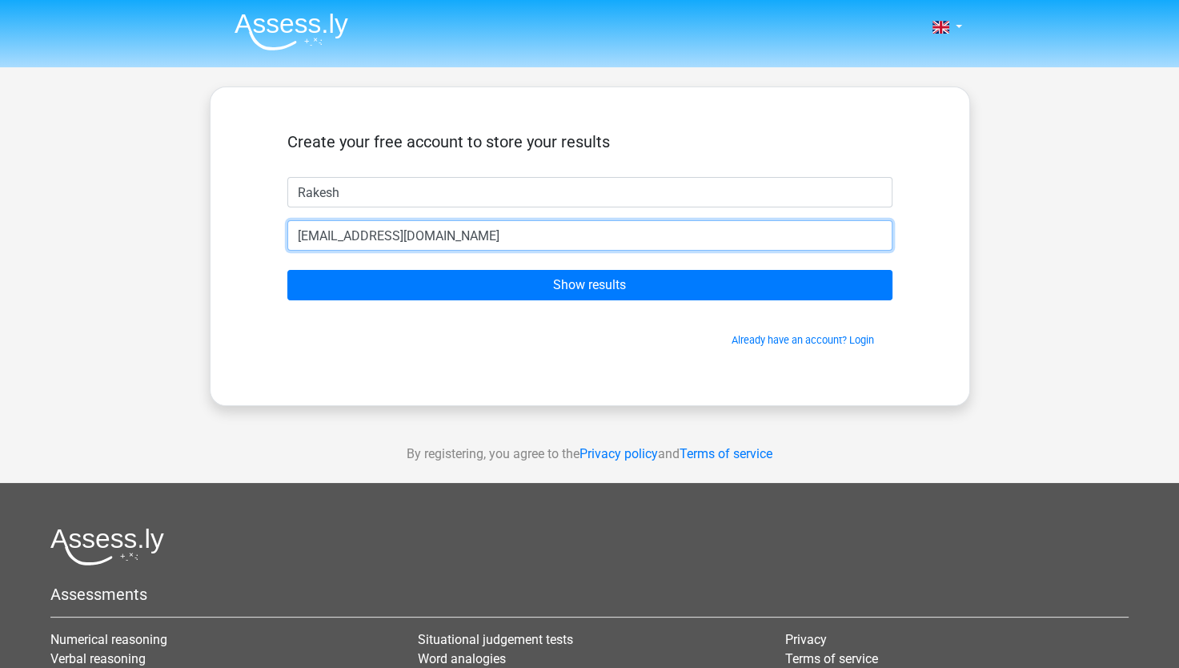
type input "rakeshinsweden@gmail.com"
click at [287, 270] on input "Show results" at bounding box center [589, 285] width 605 height 30
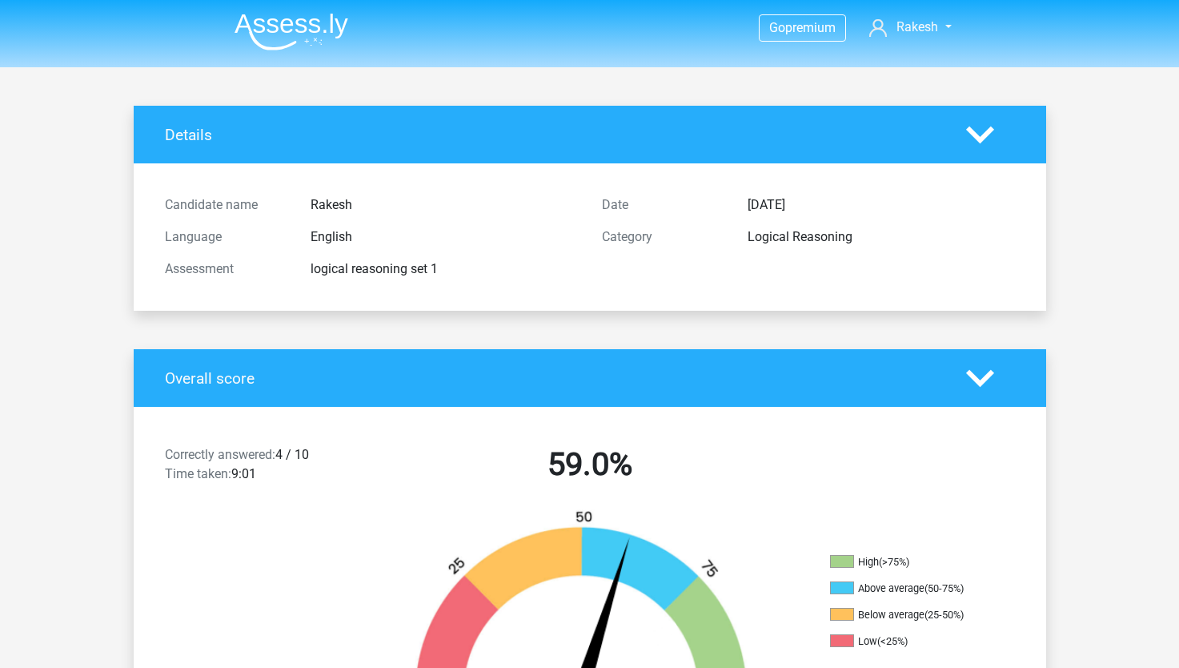
click at [552, 279] on div "Assessment logical reasoning set 1" at bounding box center [371, 269] width 437 height 32
